Goal: Communication & Community: Answer question/provide support

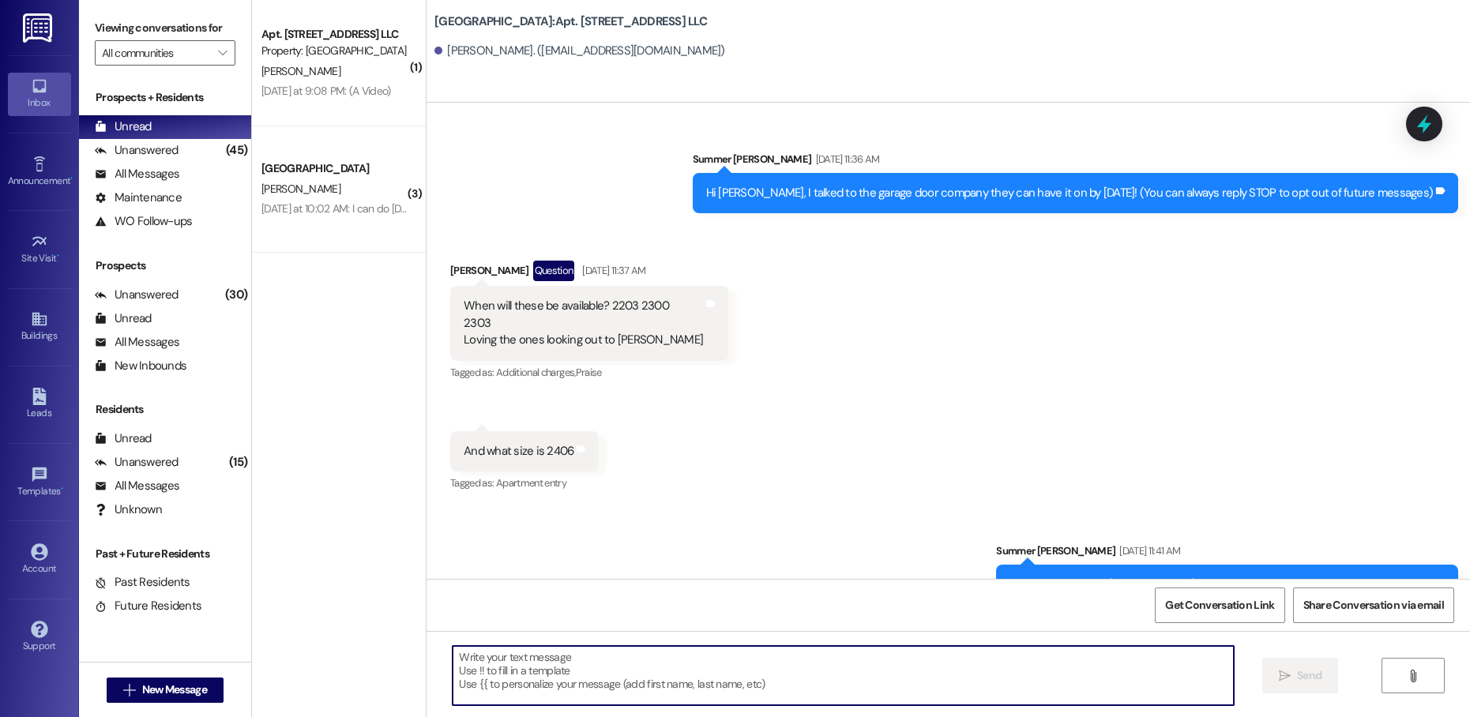
scroll to position [30924, 0]
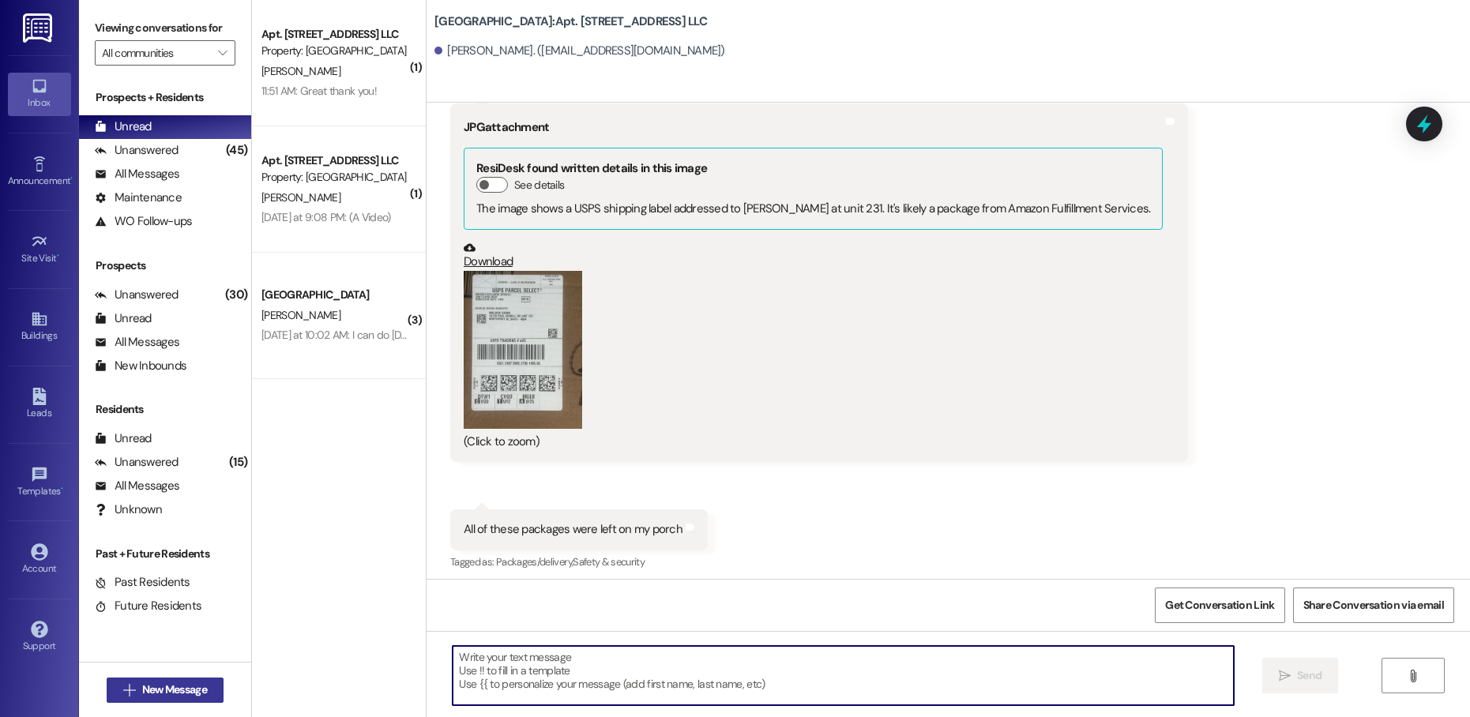
click at [206, 681] on button " New Message" at bounding box center [165, 690] width 117 height 25
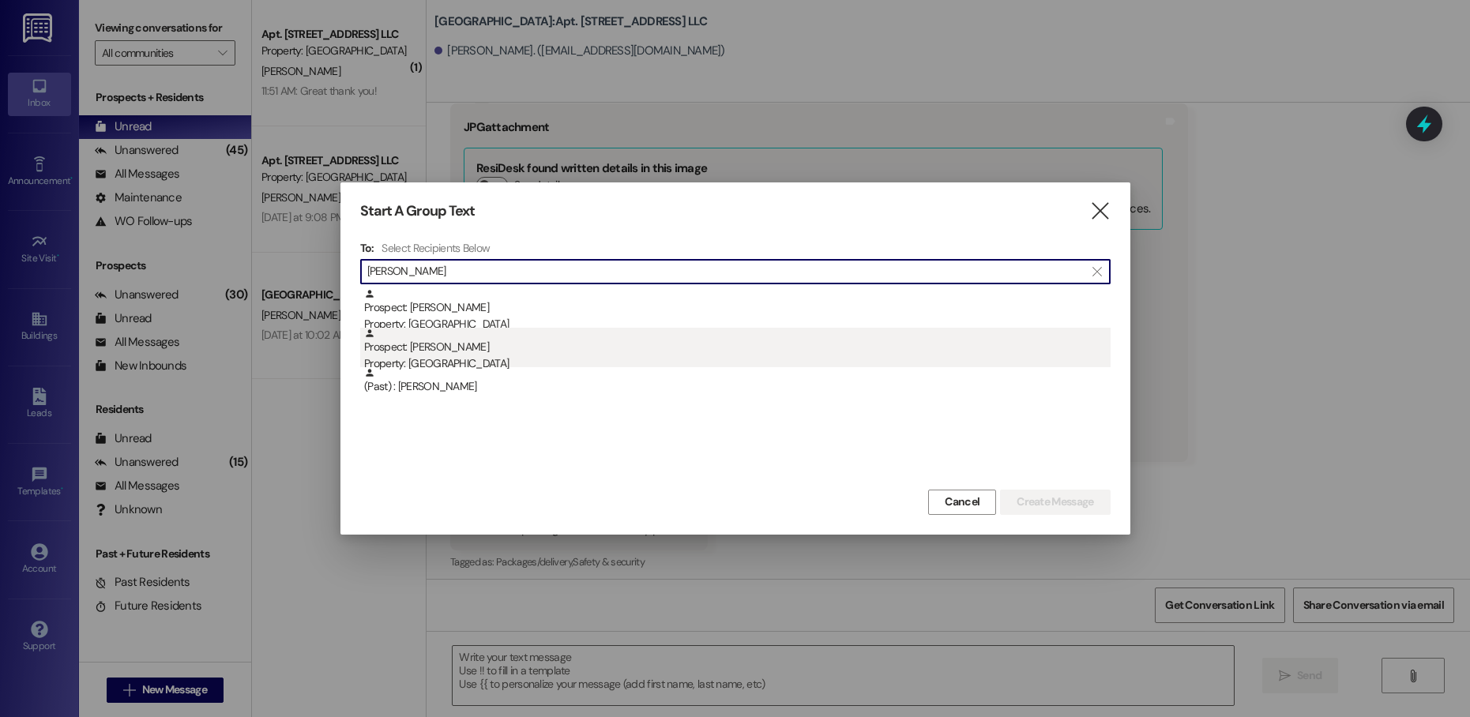
type input "[PERSON_NAME]"
click at [694, 344] on div "Prospect: [PERSON_NAME] Property: [GEOGRAPHIC_DATA]" at bounding box center [737, 350] width 747 height 45
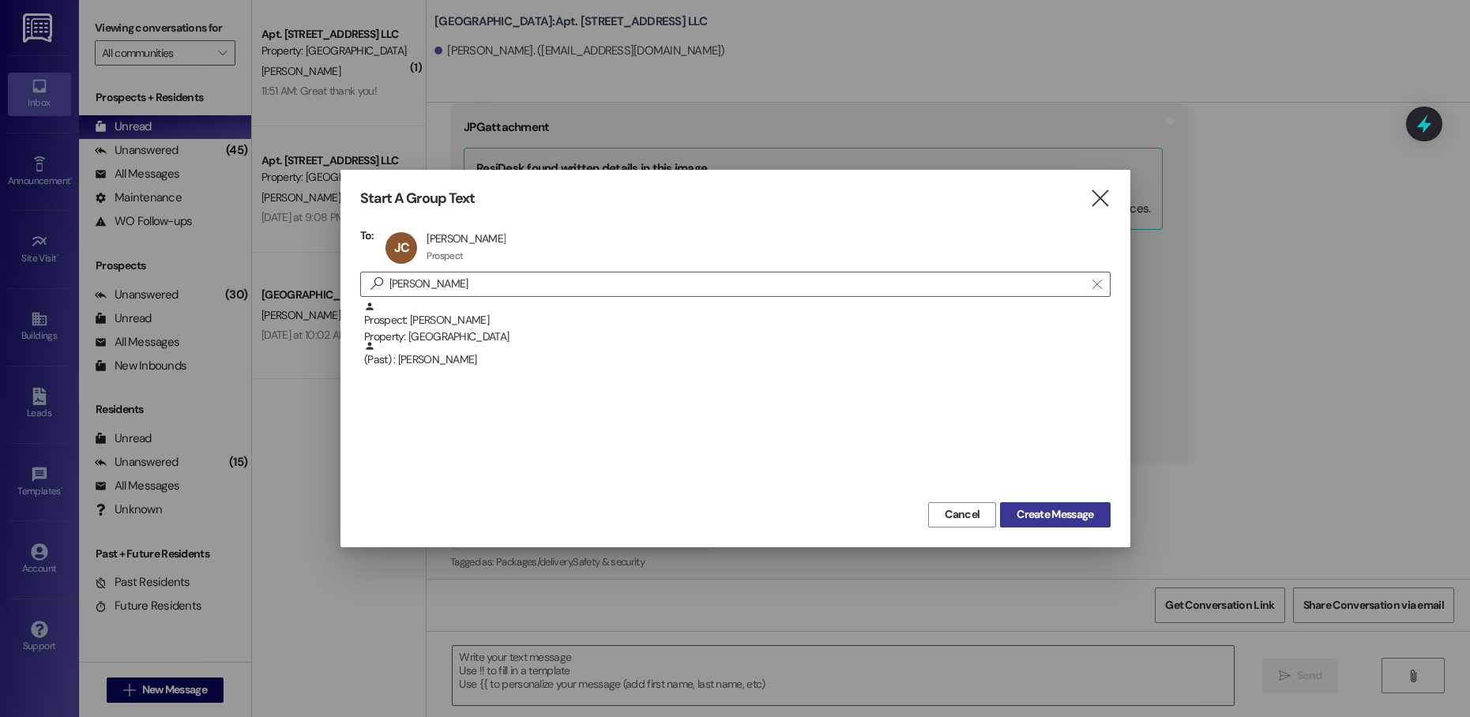
click at [1076, 519] on span "Create Message" at bounding box center [1055, 514] width 77 height 17
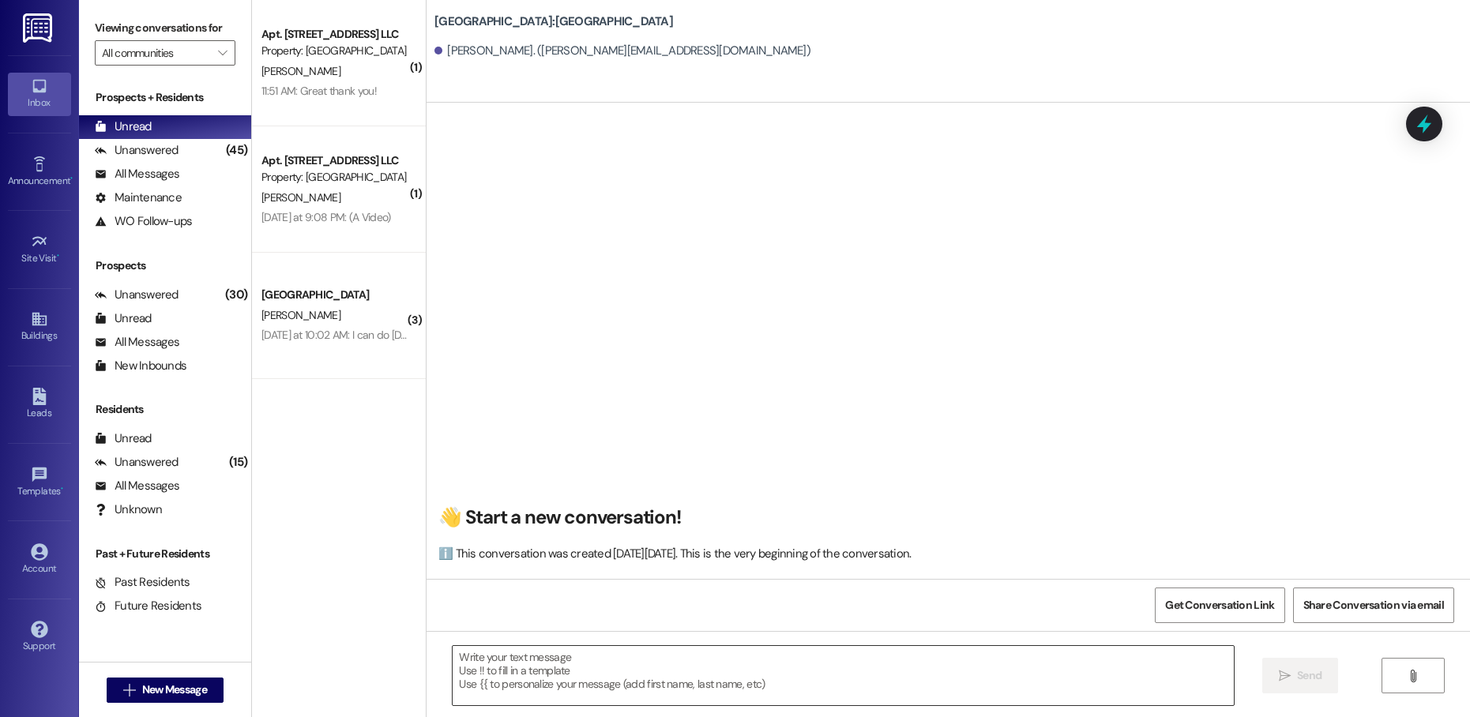
scroll to position [1, 0]
click at [971, 684] on textarea at bounding box center [843, 675] width 781 height 59
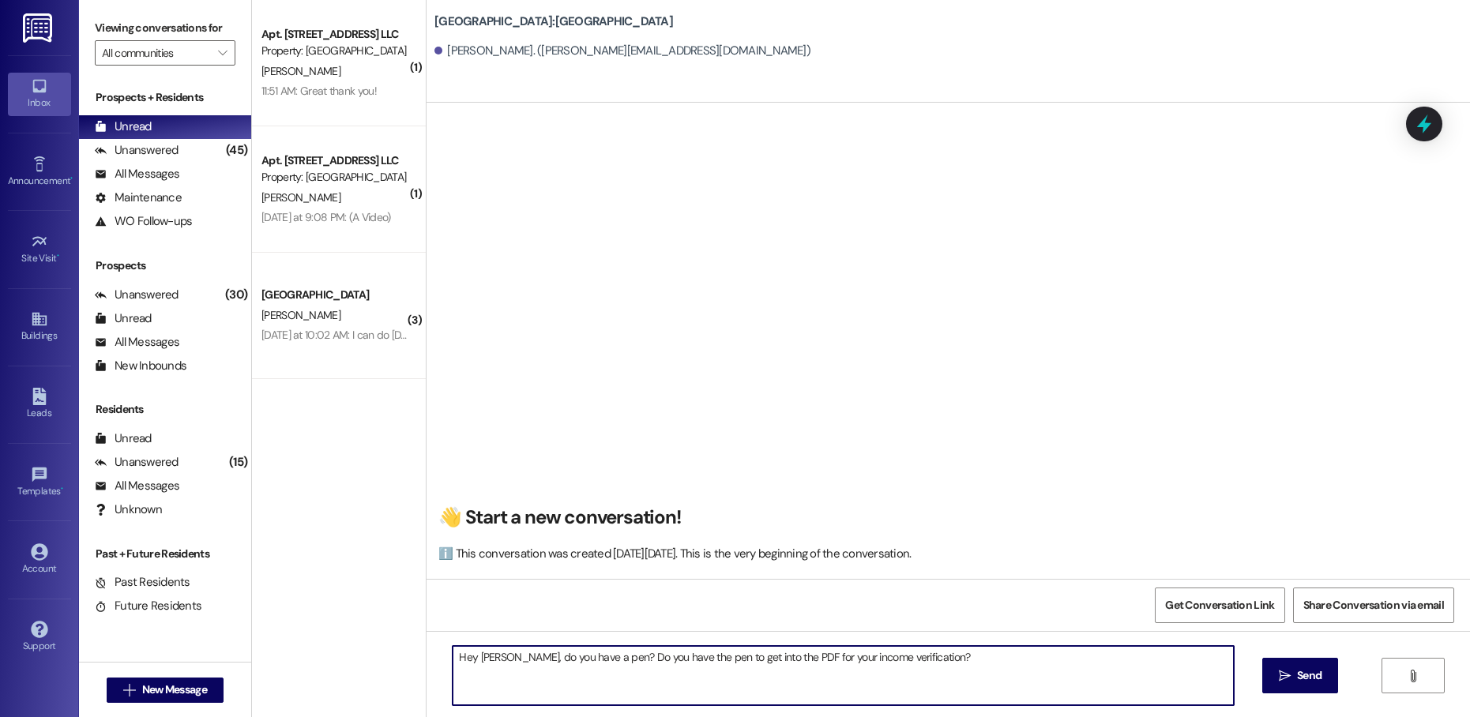
click at [758, 690] on textarea "Hey [PERSON_NAME], do you have a pen? Do you have the pen to get into the PDF f…" at bounding box center [843, 675] width 781 height 59
click at [587, 656] on textarea "Hey [PERSON_NAME], do you have a pen? Do you have the pen to get into the PDF f…" at bounding box center [843, 675] width 781 height 59
click at [590, 660] on textarea "Hey [PERSON_NAME], Do you have the pen to get into the PDF for your income veri…" at bounding box center [843, 675] width 781 height 59
click at [842, 663] on textarea "Hey [PERSON_NAME], Do you have the pin to get into the PDF for your income veri…" at bounding box center [843, 675] width 781 height 59
type textarea "Hey [PERSON_NAME], Do you have the pin to get into the PDF for your income veri…"
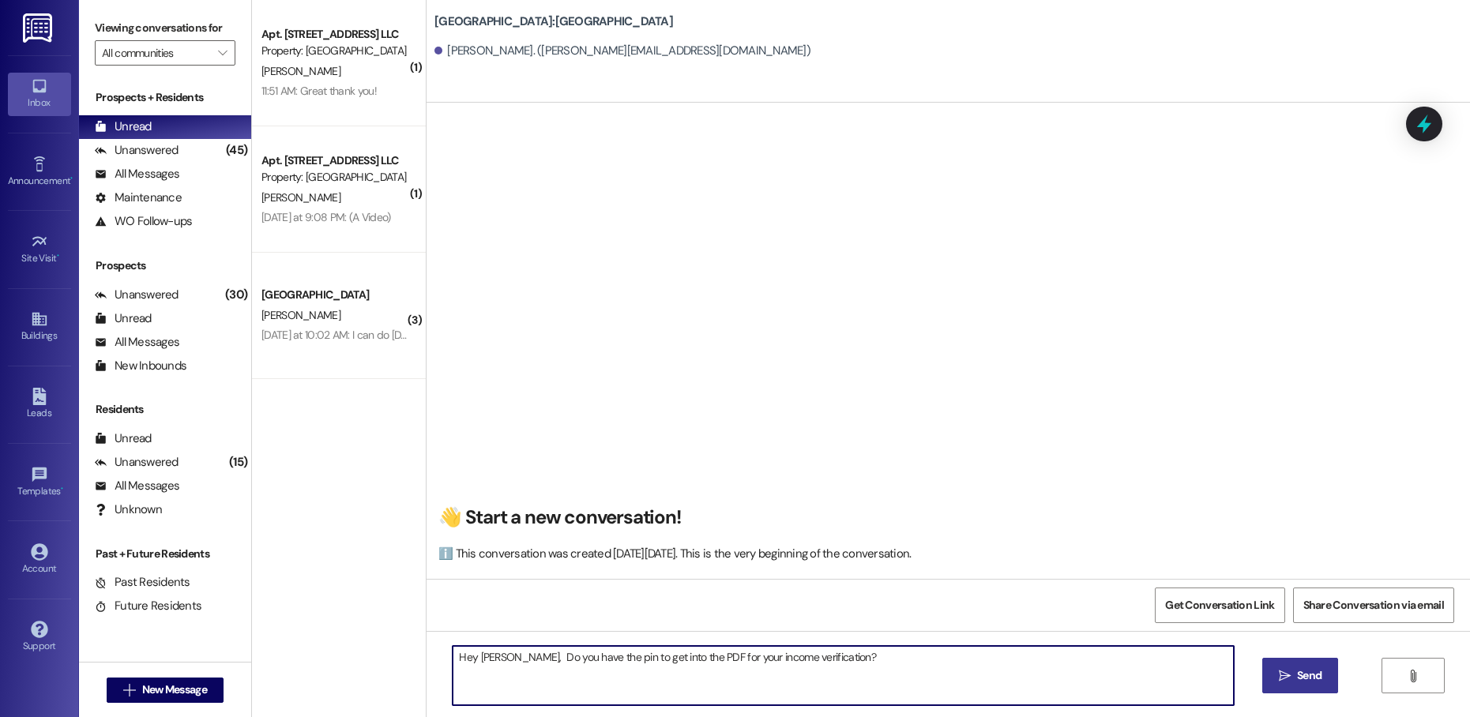
click at [1276, 676] on span " Send" at bounding box center [1301, 676] width 50 height 17
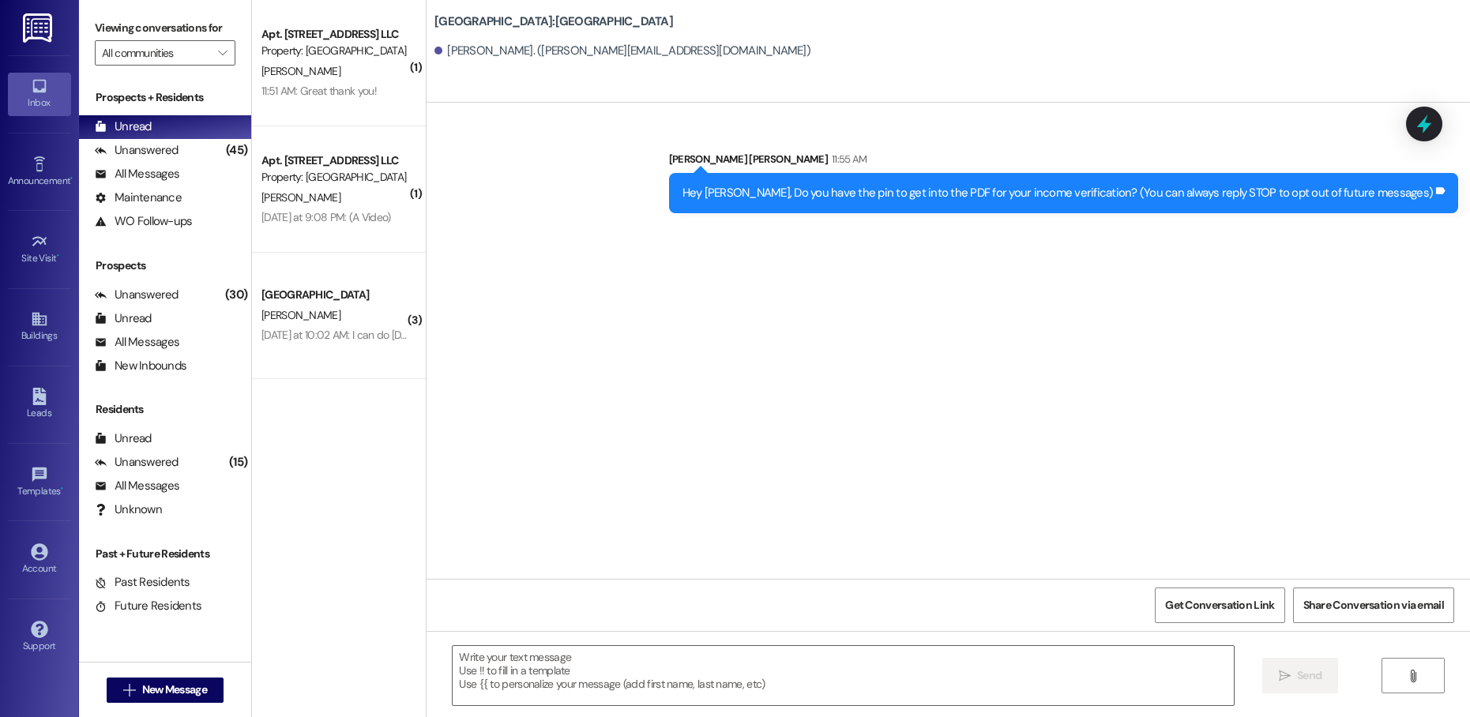
scroll to position [0, 0]
